Goal: Task Accomplishment & Management: Manage account settings

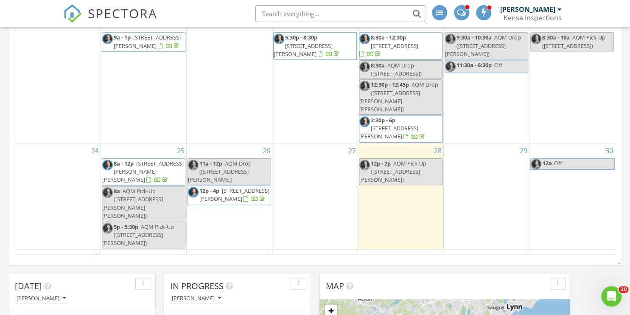
scroll to position [344, 0]
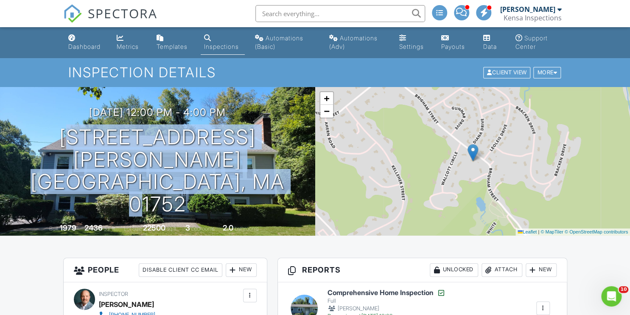
drag, startPoint x: 72, startPoint y: 156, endPoint x: 308, endPoint y: 192, distance: 238.4
click at [308, 192] on div "08/26/2025 12:00 pm - 4:00 pm 550 Brigham St Marlborough, MA 01752" at bounding box center [157, 161] width 315 height 109
copy h1 "550 Brigham St Marlborough, MA 01752"
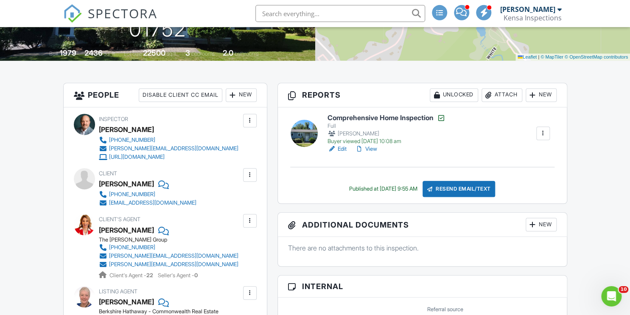
scroll to position [177, 0]
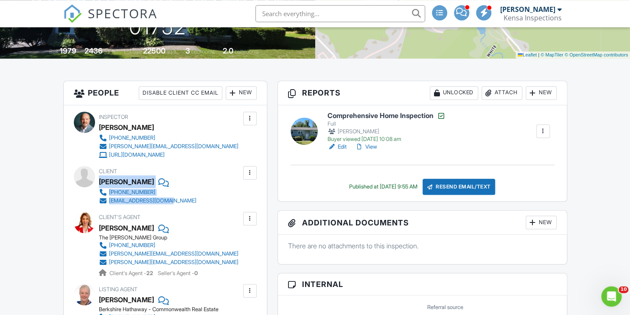
drag, startPoint x: 132, startPoint y: 194, endPoint x: 100, endPoint y: 183, distance: 34.8
click at [100, 183] on div "Client Terri Pollman 978-855-0706 tpollman828@yahoo.com" at bounding box center [168, 185] width 138 height 39
copy div "Terri Pollman 978-855-0706 tpollman828@yahoo.com"
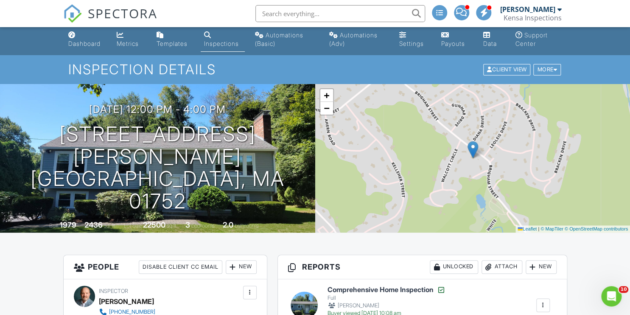
scroll to position [5, 0]
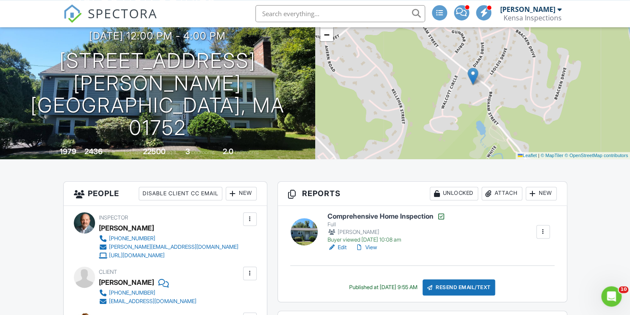
scroll to position [94, 0]
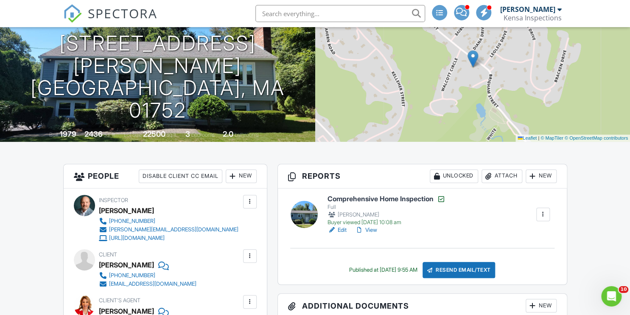
click at [508, 177] on div "Attach" at bounding box center [502, 176] width 41 height 14
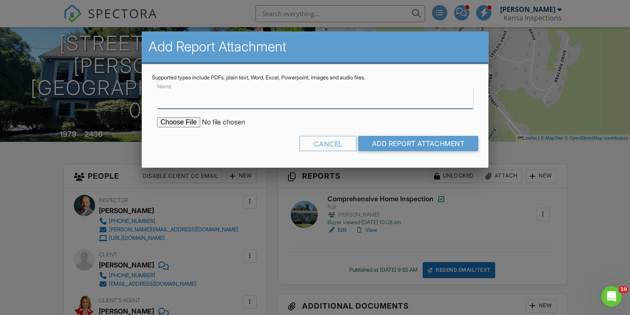
click at [268, 107] on input "Name" at bounding box center [315, 98] width 316 height 21
type input "Air Quality Report"
click at [171, 119] on input "file" at bounding box center [229, 122] width 144 height 10
type input "C:\fakepath\550 Brigham St, Marlborough, Kensa Air Quality Report.pdf"
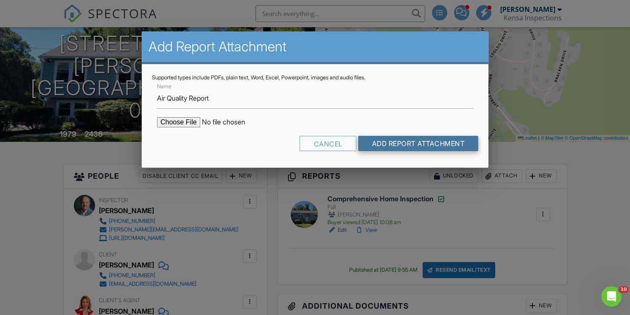
click at [446, 142] on input "Add Report Attachment" at bounding box center [418, 143] width 120 height 15
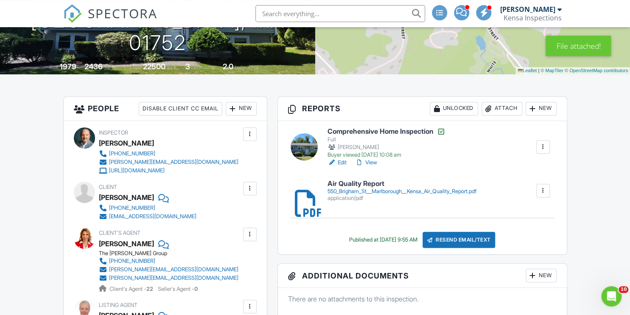
click at [483, 242] on div "Resend Email/Text" at bounding box center [459, 240] width 73 height 16
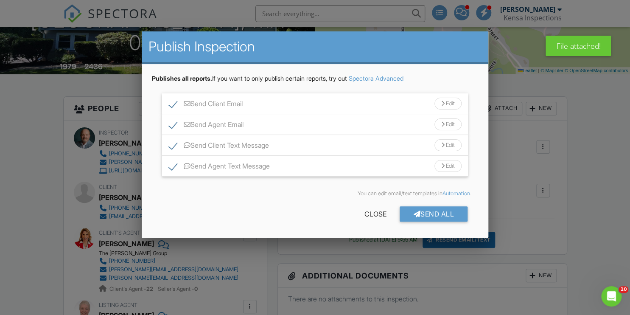
click at [400, 108] on div "Send Client Email Edit" at bounding box center [315, 103] width 306 height 21
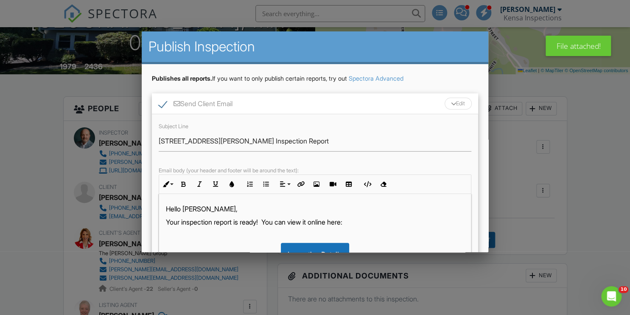
click at [193, 219] on p "Your inspection report is ready! You can view it online here:" at bounding box center [315, 221] width 298 height 9
copy p "air quality"
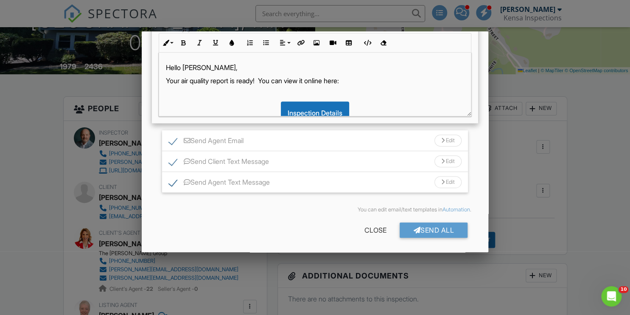
scroll to position [142, 0]
click at [401, 179] on div "Send Agent Text Message Edit" at bounding box center [315, 182] width 306 height 21
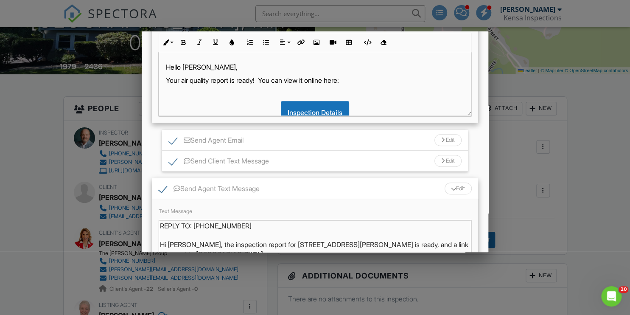
scroll to position [8, 0]
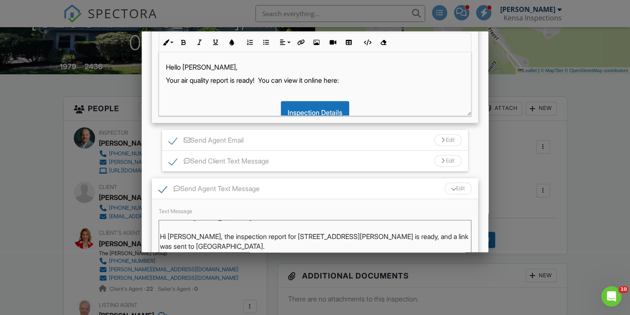
click at [214, 234] on textarea "REPLY TO: [PHONE_NUMBER] Hi [PERSON_NAME], the inspection report for [STREET_AD…" at bounding box center [315, 241] width 313 height 42
paste textarea "air quality"
type textarea "REPLY TO: [PHONE_NUMBER] Hi [PERSON_NAME], the air quality report for [STREET_A…"
click at [350, 166] on div "Send Client Text Message Edit" at bounding box center [315, 161] width 306 height 21
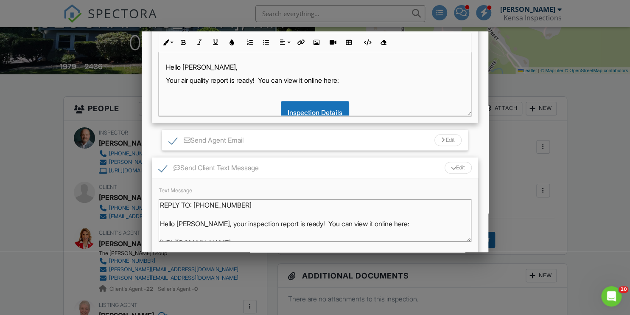
click at [228, 225] on textarea "REPLY TO: [PHONE_NUMBER] Hello [PERSON_NAME], your inspection report is ready! …" at bounding box center [315, 220] width 313 height 42
paste textarea "air quality"
type textarea "REPLY TO: [PHONE_NUMBER] Hello [PERSON_NAME], your air quality report is ready!…"
click at [397, 143] on div "Send Agent Email Edit" at bounding box center [315, 140] width 306 height 21
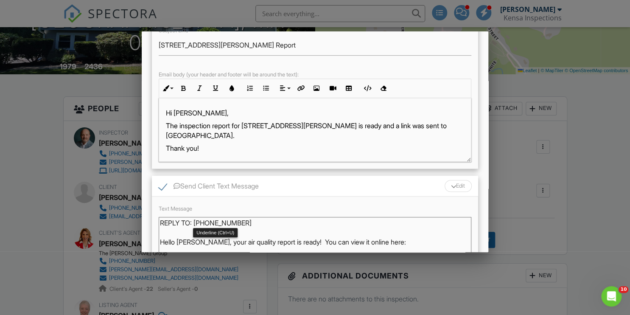
scroll to position [275, 0]
click at [200, 123] on p "The inspection report for [STREET_ADDRESS][PERSON_NAME] is ready and a link was…" at bounding box center [315, 129] width 298 height 19
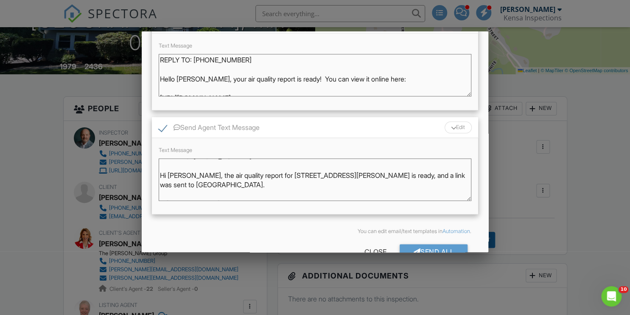
scroll to position [455, 0]
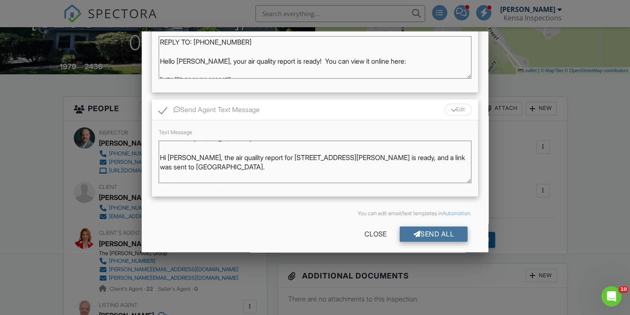
click at [437, 227] on div "Send All" at bounding box center [434, 233] width 68 height 15
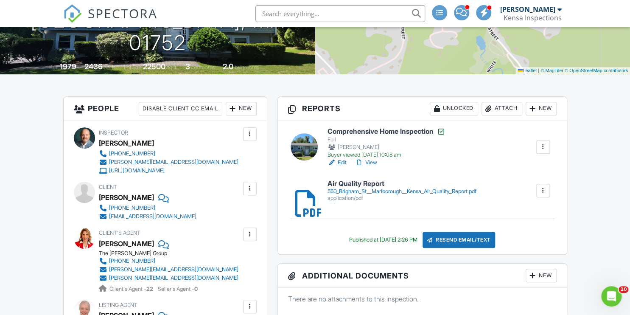
click at [375, 163] on link "View" at bounding box center [366, 162] width 22 height 8
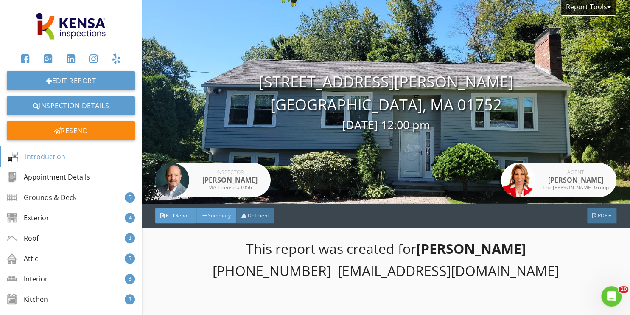
click at [216, 214] on span "Summary" at bounding box center [219, 215] width 23 height 7
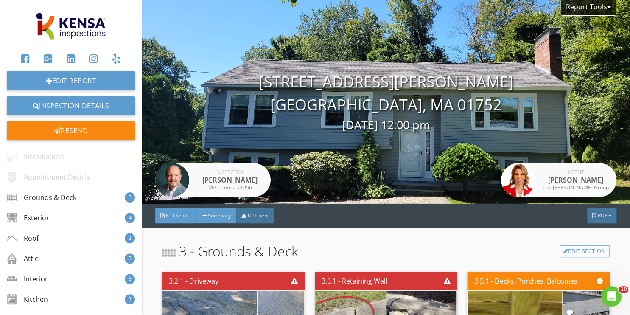
click at [172, 215] on span "Full Report" at bounding box center [178, 215] width 25 height 7
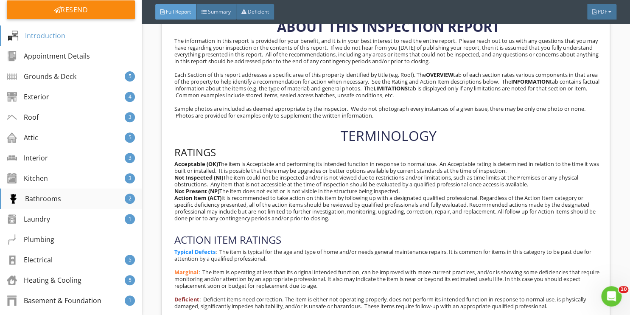
scroll to position [210, 0]
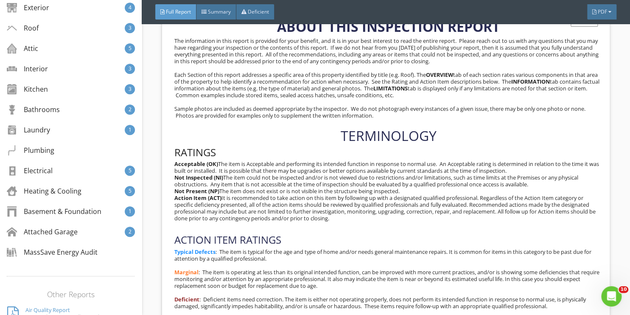
click at [565, 118] on p "The information in this report is provided for your benefit, and it is in your …" at bounding box center [388, 81] width 429 height 88
click at [64, 189] on div "Heating & Cooling" at bounding box center [45, 191] width 75 height 10
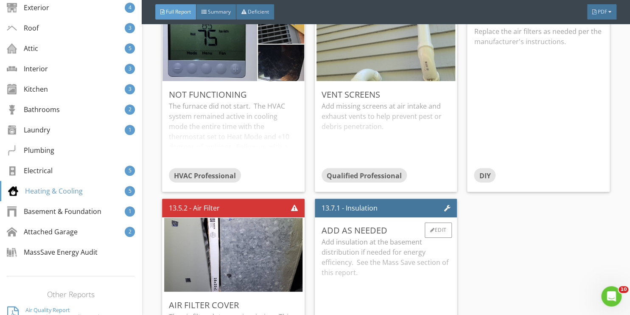
scroll to position [5965, 0]
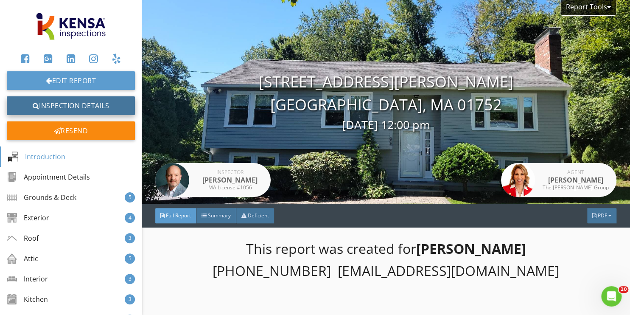
click at [87, 107] on link "Inspection Details" at bounding box center [71, 105] width 128 height 19
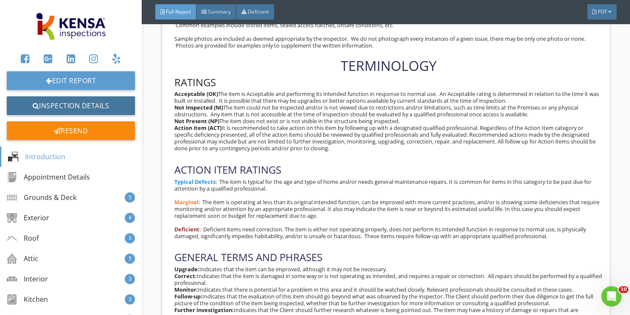
scroll to position [421, 0]
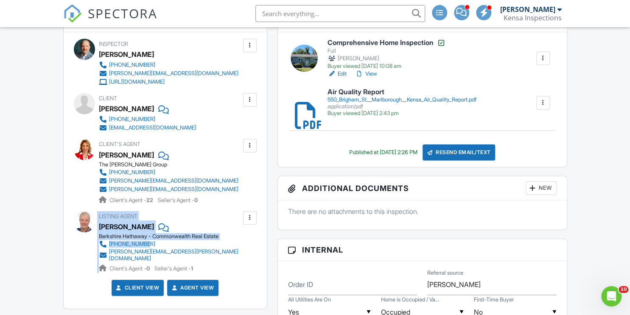
drag, startPoint x: 97, startPoint y: 226, endPoint x: 157, endPoint y: 243, distance: 62.6
click at [157, 243] on div "Listing Agent [PERSON_NAME] Berkshire Hathaway - Commonwealth Real Estate [PHON…" at bounding box center [165, 242] width 183 height 62
copy div "Listing Agent [PERSON_NAME] Berkshire Hathaway - Commonwealth Real Estate [PHON…"
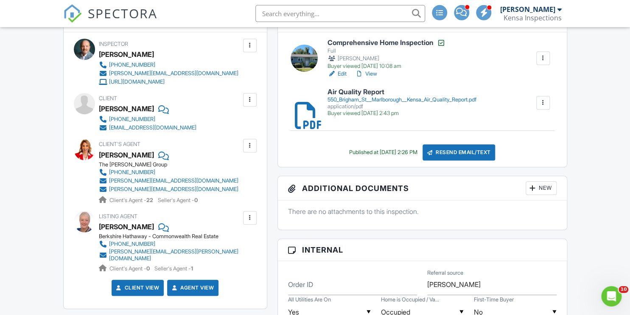
drag, startPoint x: 244, startPoint y: 237, endPoint x: 101, endPoint y: 231, distance: 143.6
click at [101, 231] on div "Listing Agent [PERSON_NAME] Berkshire Hathaway - Commonwealth Real Estate [PHON…" at bounding box center [190, 242] width 183 height 62
copy div "[PERSON_NAME] Berkshire Hathaway - Commonwealth Real Estate"
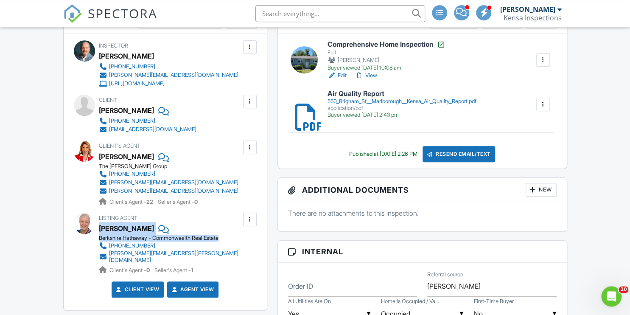
scroll to position [224, 0]
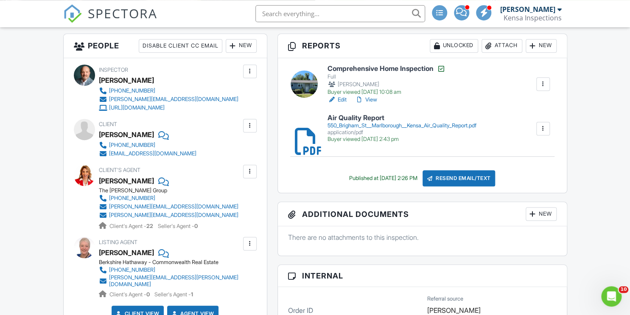
click at [264, 281] on div "Inspector [PERSON_NAME] [PHONE_NUMBER] [PERSON_NAME][EMAIL_ADDRESS][DOMAIN_NAME…" at bounding box center [165, 196] width 203 height 276
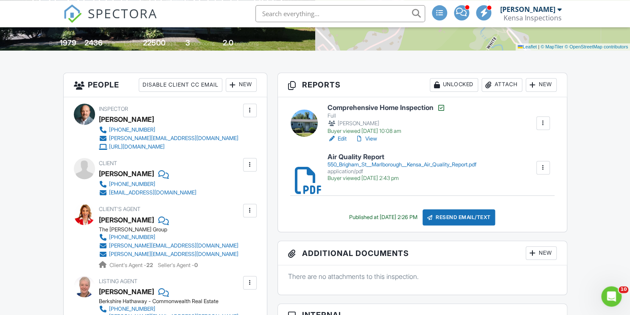
scroll to position [329, 0]
